Goal: Find specific page/section: Find specific page/section

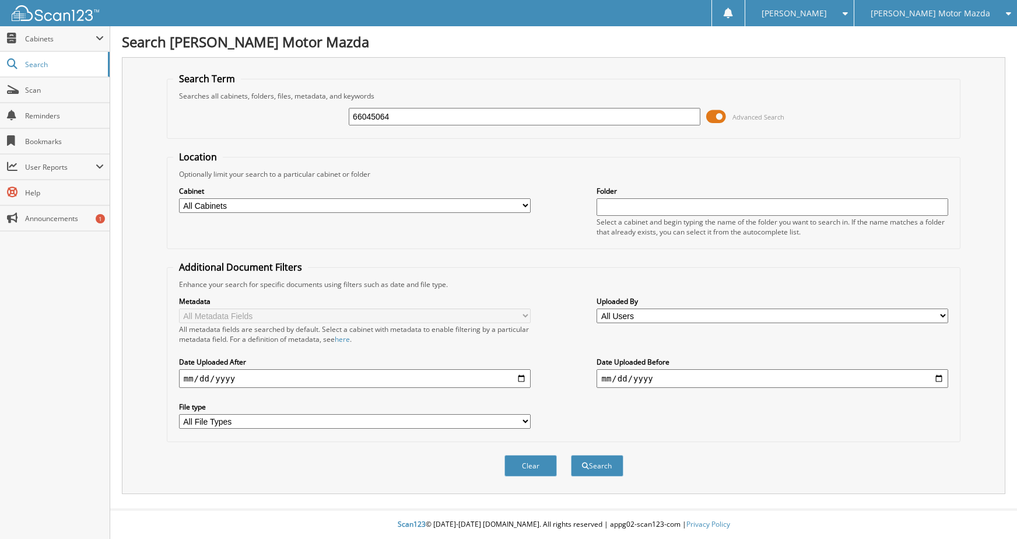
type input "66045064"
click at [571, 455] on button "Search" at bounding box center [597, 466] width 52 height 22
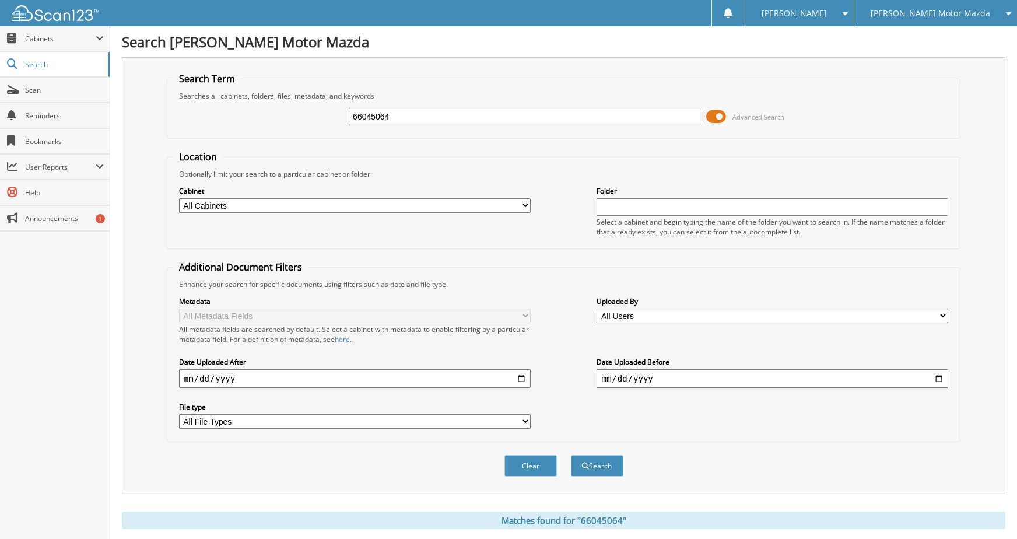
scroll to position [5, 0]
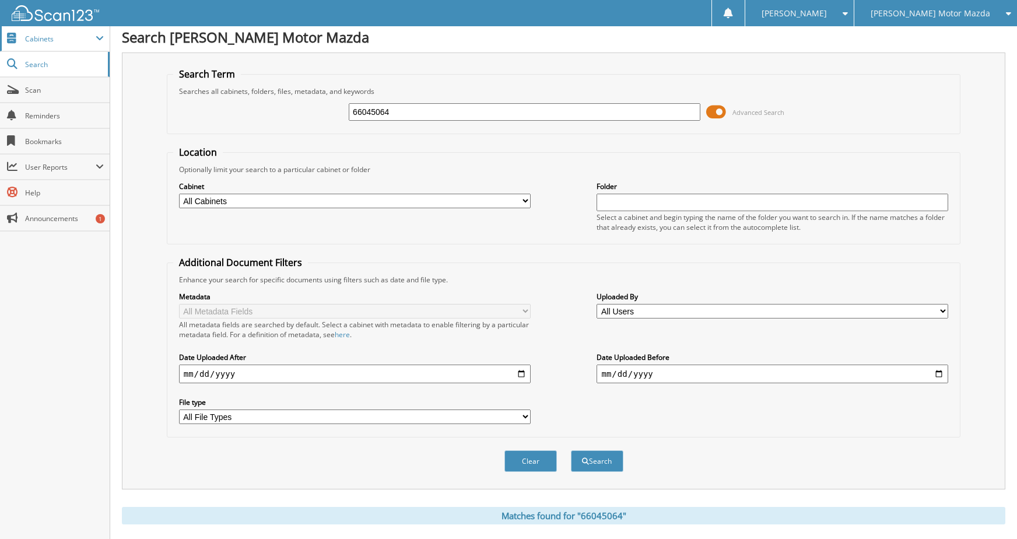
click at [65, 44] on span "Cabinets" at bounding box center [55, 38] width 110 height 25
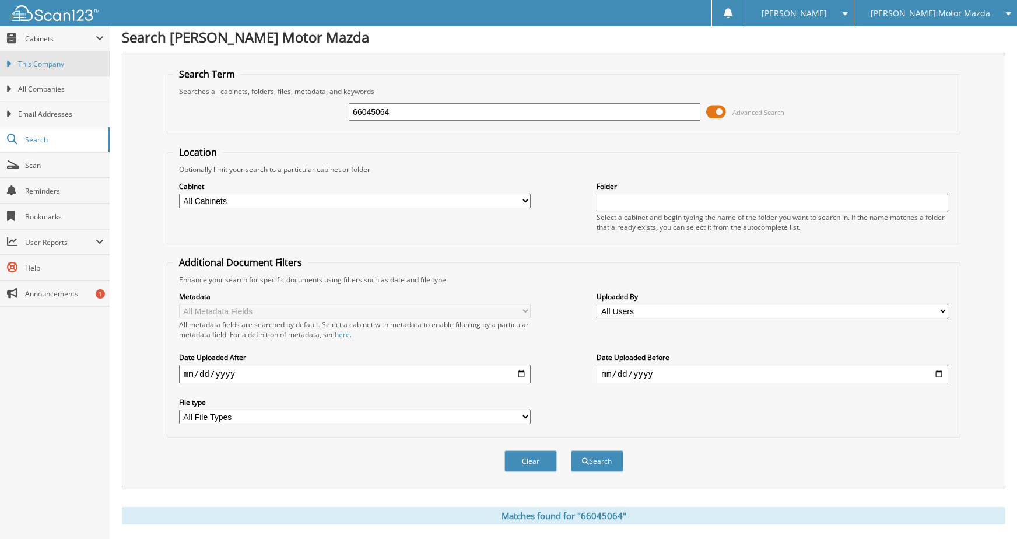
click at [61, 69] on span "This Company" at bounding box center [61, 64] width 86 height 10
